Goal: Navigation & Orientation: Find specific page/section

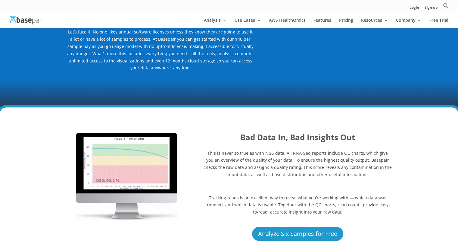
scroll to position [573, 0]
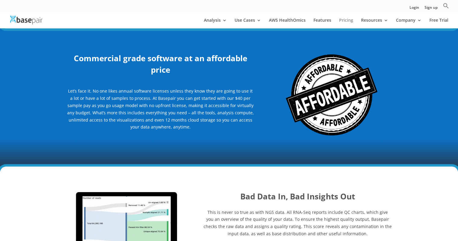
click at [347, 24] on link "Pricing" at bounding box center [346, 23] width 14 height 10
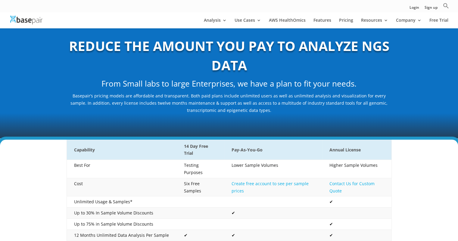
scroll to position [30, 0]
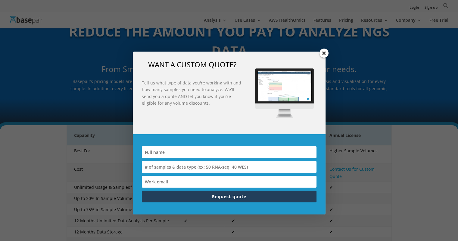
click at [323, 52] on span at bounding box center [324, 53] width 9 height 9
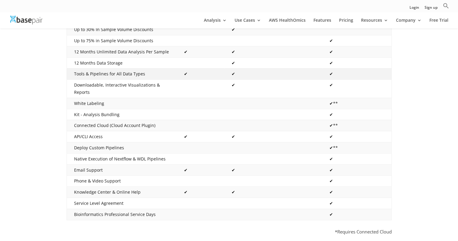
scroll to position [121, 0]
